Goal: Task Accomplishment & Management: Complete application form

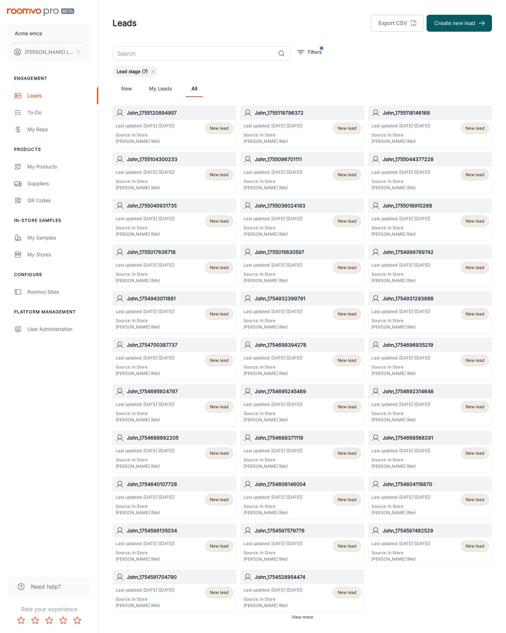
click at [460, 23] on button "Create new lead" at bounding box center [459, 23] width 65 height 17
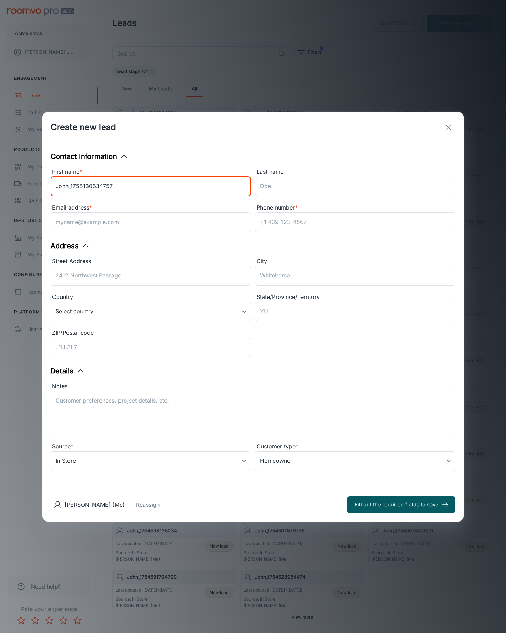
type input "John_1755130634757"
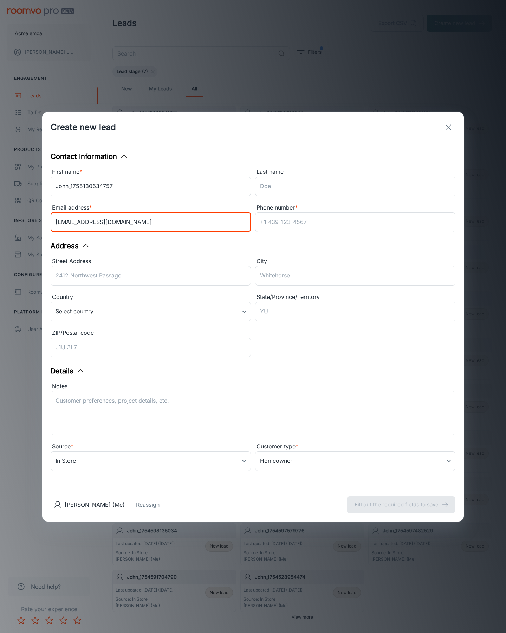
type input "[EMAIL_ADDRESS][DOMAIN_NAME]"
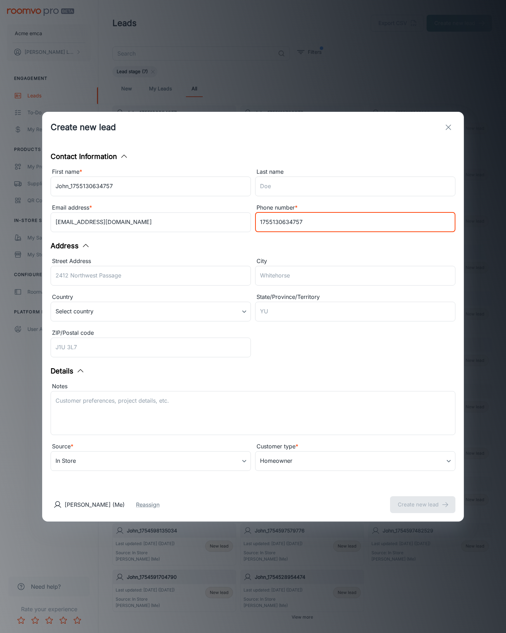
type input "1755130634757"
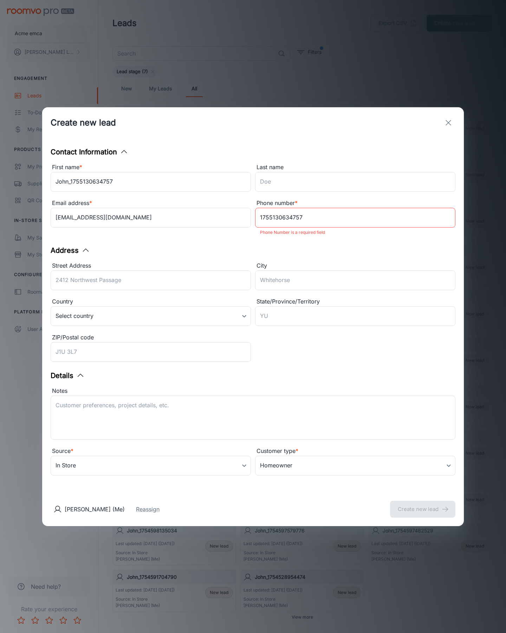
click at [423, 504] on button "Create new lead" at bounding box center [422, 509] width 65 height 17
